Goal: Transaction & Acquisition: Obtain resource

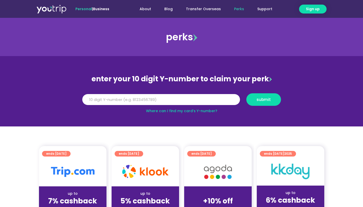
click at [105, 100] on input "Y Number" at bounding box center [161, 99] width 158 height 11
type input "8148754713"
click at [253, 102] on button "submit" at bounding box center [263, 99] width 35 height 12
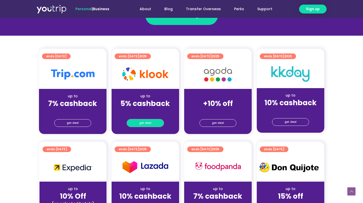
scroll to position [83, 0]
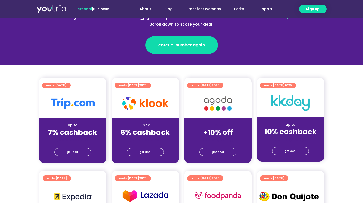
scroll to position [77, 0]
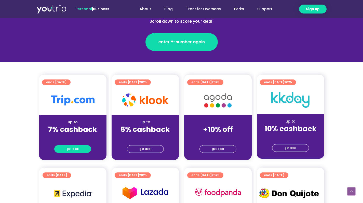
click at [75, 149] on span "get deal" at bounding box center [73, 148] width 12 height 7
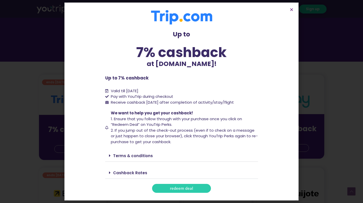
drag, startPoint x: 176, startPoint y: 188, endPoint x: 175, endPoint y: 184, distance: 4.4
click at [176, 188] on span "redeem deal" at bounding box center [181, 188] width 23 height 4
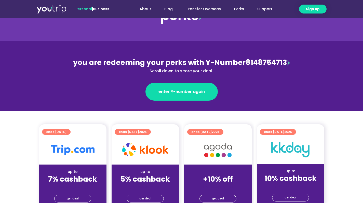
scroll to position [28, 0]
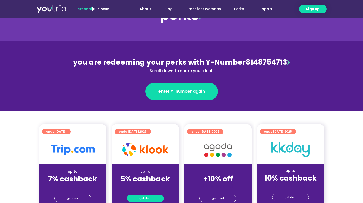
click at [145, 198] on span "get deal" at bounding box center [145, 198] width 12 height 7
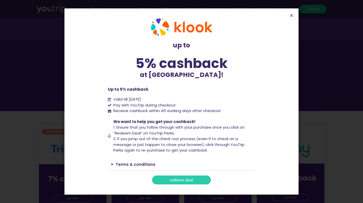
drag, startPoint x: 163, startPoint y: 180, endPoint x: 168, endPoint y: 168, distance: 13.6
click at [163, 180] on link "redeem deal" at bounding box center [181, 179] width 59 height 9
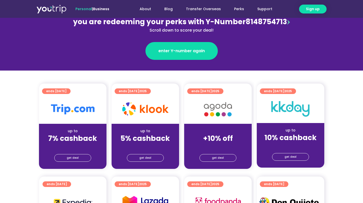
scroll to position [81, 0]
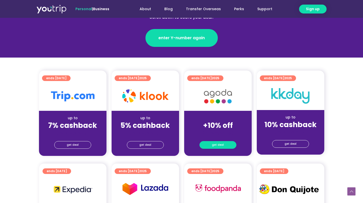
click at [212, 144] on span "get deal" at bounding box center [218, 144] width 12 height 7
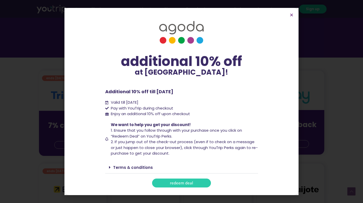
click at [189, 183] on span "redeem deal" at bounding box center [181, 183] width 23 height 4
